Goal: Task Accomplishment & Management: Manage account settings

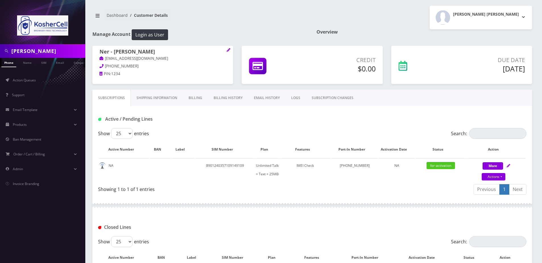
click at [47, 50] on input "[PERSON_NAME]" at bounding box center [47, 51] width 73 height 11
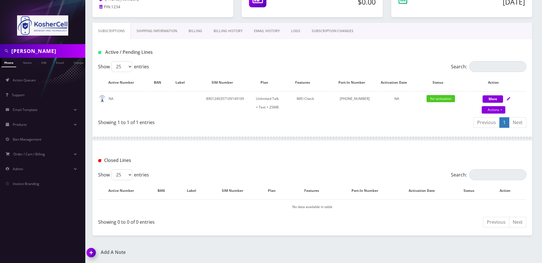
click at [47, 50] on input "[PERSON_NAME]" at bounding box center [47, 51] width 73 height 11
click at [16, 52] on input "barn" at bounding box center [47, 51] width 73 height 11
click at [29, 45] on div "barn" at bounding box center [42, 51] width 85 height 14
click at [28, 51] on input "barn" at bounding box center [47, 51] width 73 height 11
type input "[PERSON_NAME]"
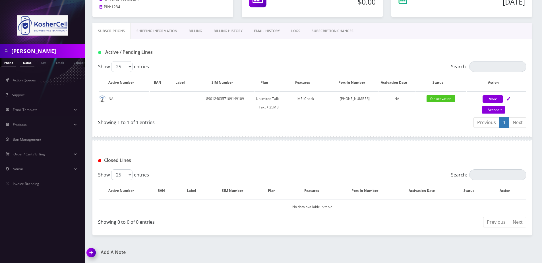
click at [25, 62] on link "Name" at bounding box center [27, 62] width 14 height 9
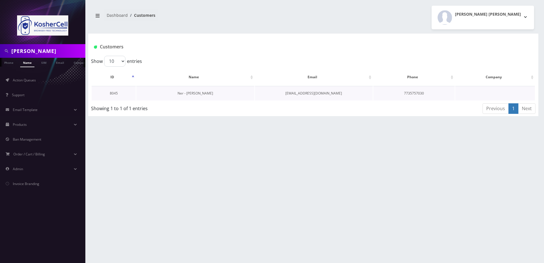
click at [188, 93] on link "Ner - Dovid Barnett" at bounding box center [195, 93] width 36 height 5
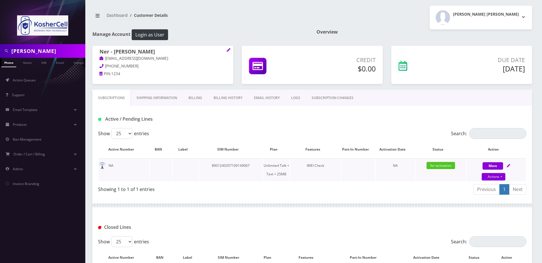
click at [509, 166] on icon at bounding box center [508, 165] width 3 height 3
select select "364"
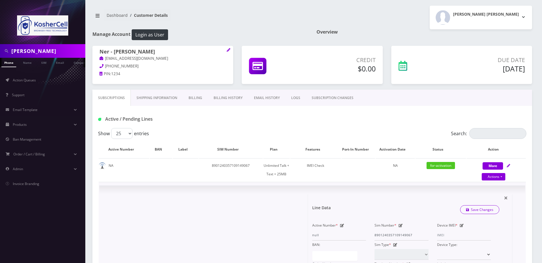
scroll to position [114, 0]
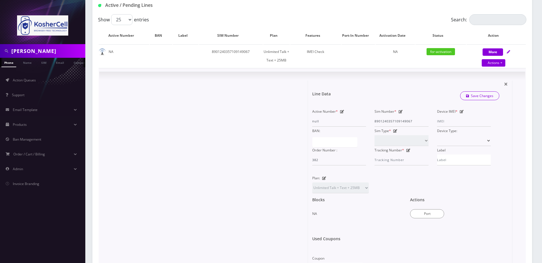
click at [460, 113] on icon at bounding box center [462, 111] width 4 height 3
click at [456, 119] on input "Device IMEI *" at bounding box center [464, 121] width 54 height 11
paste input "990016033069855"
type input "990016033069855"
click at [472, 88] on div "Line Data Save Changes" at bounding box center [406, 95] width 196 height 17
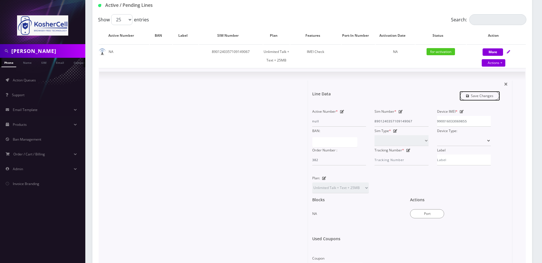
click at [472, 95] on link "Save Changes" at bounding box center [480, 95] width 40 height 9
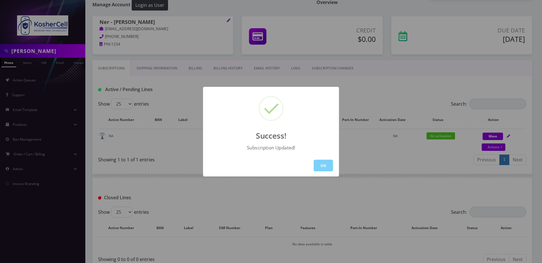
scroll to position [67, 0]
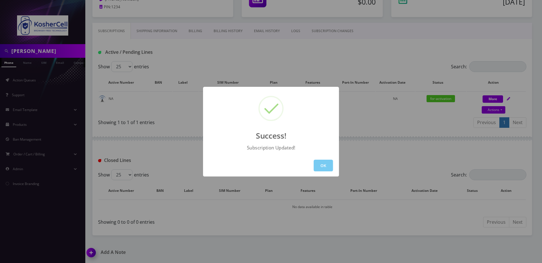
click at [317, 166] on button "OK" at bounding box center [323, 166] width 19 height 12
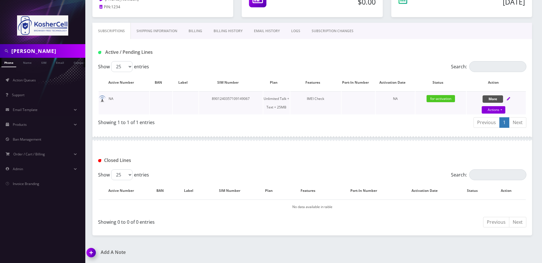
click at [495, 96] on button "More" at bounding box center [493, 98] width 20 height 7
select select "364"
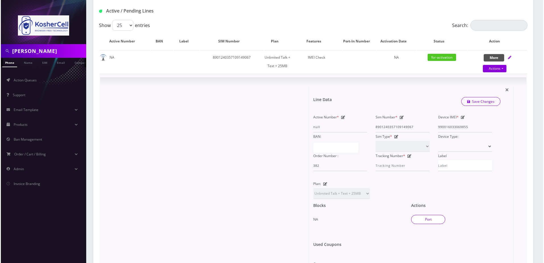
scroll to position [152, 0]
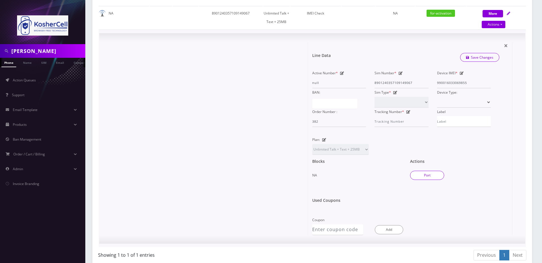
click at [429, 172] on button "Port" at bounding box center [427, 175] width 34 height 9
type input "8901240357109149067"
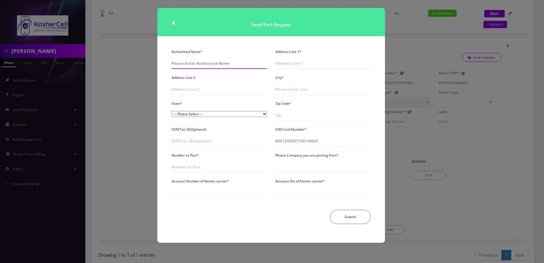
click at [219, 62] on input "Authorized Name *" at bounding box center [218, 63] width 95 height 11
paste input "Dovid Barnett"
type input "Dovid Barnett"
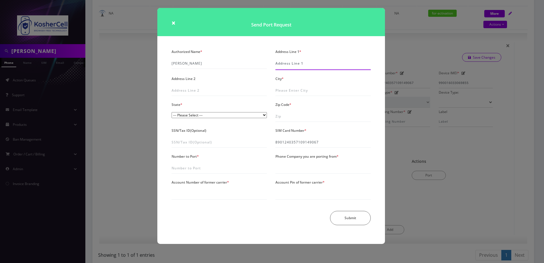
click at [287, 63] on input "Address Line 1 *" at bounding box center [322, 63] width 95 height 11
paste input "7117 N Crawford Ave"
type input "7117 N Crawford Ave"
click at [308, 94] on input "City *" at bounding box center [322, 90] width 95 height 11
type input "Lincolnville"
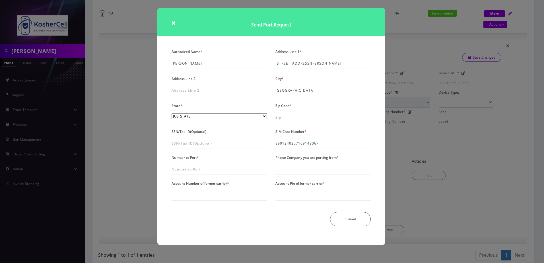
select select "IL"
paste input "60712"
type input "60712"
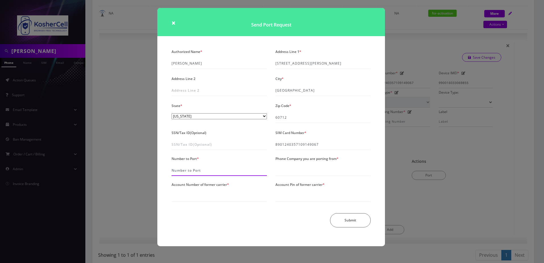
click at [196, 172] on input "Number to Port *" at bounding box center [218, 170] width 95 height 11
paste input "7735017218"
type input "7735017218"
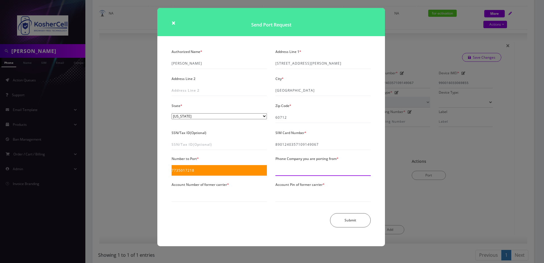
click at [297, 171] on input "Phone Company you are porting from *" at bounding box center [322, 170] width 95 height 11
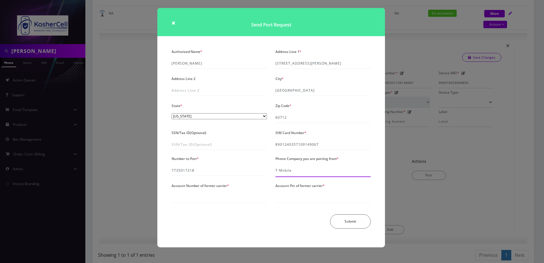
type input "T-Mobile"
click at [188, 190] on div "Account Number of former carrier *" at bounding box center [219, 191] width 104 height 21
click at [189, 196] on input "Account Number of former carrier *" at bounding box center [218, 197] width 95 height 11
paste input "63806941"
type input "63806941"
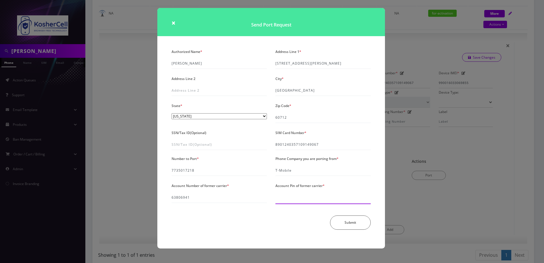
click at [309, 195] on input "Account Pin of former carrier *" at bounding box center [322, 197] width 95 height 11
paste input "731567"
type input "731567"
click at [338, 220] on button "Submit" at bounding box center [350, 222] width 41 height 14
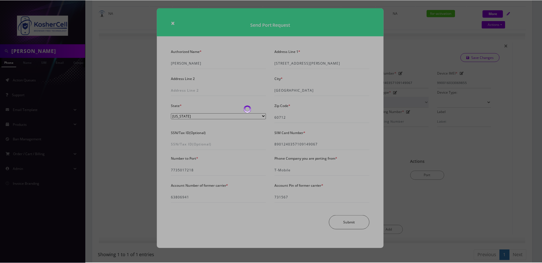
scroll to position [30, 0]
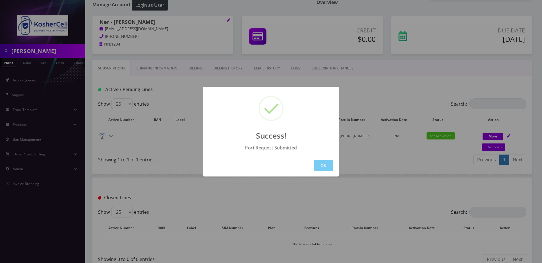
click at [326, 162] on button "OK" at bounding box center [323, 166] width 19 height 12
